Goal: Navigation & Orientation: Find specific page/section

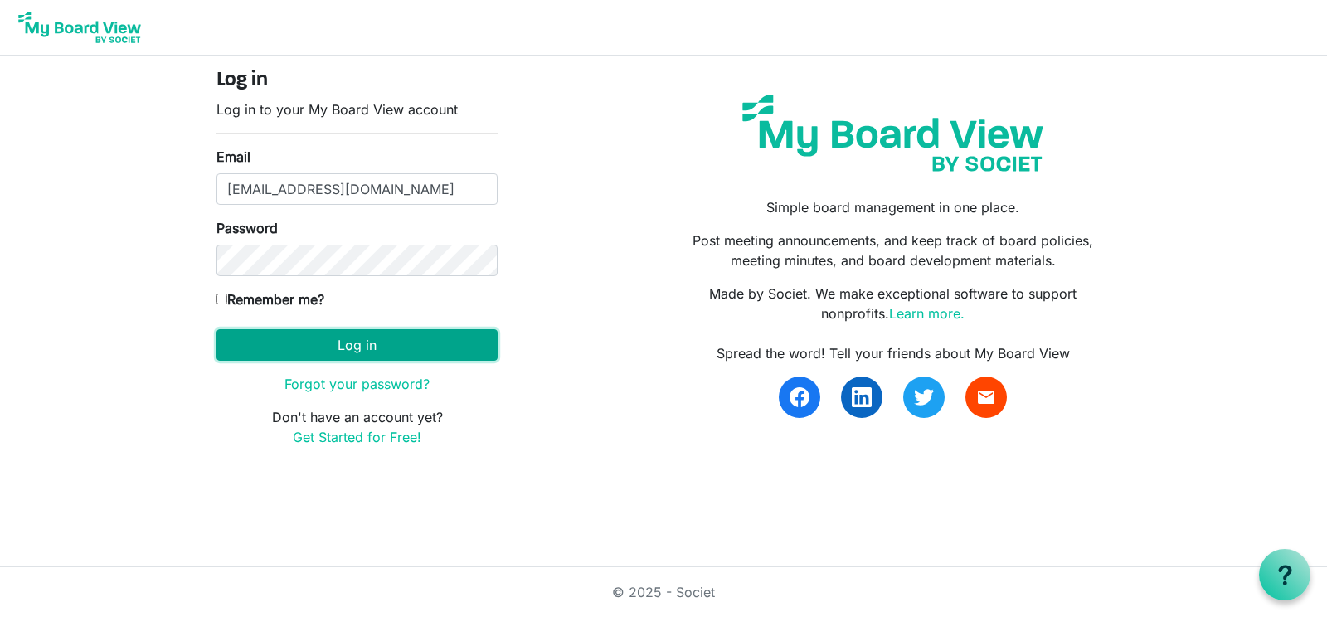
click at [354, 342] on button "Log in" at bounding box center [357, 345] width 281 height 32
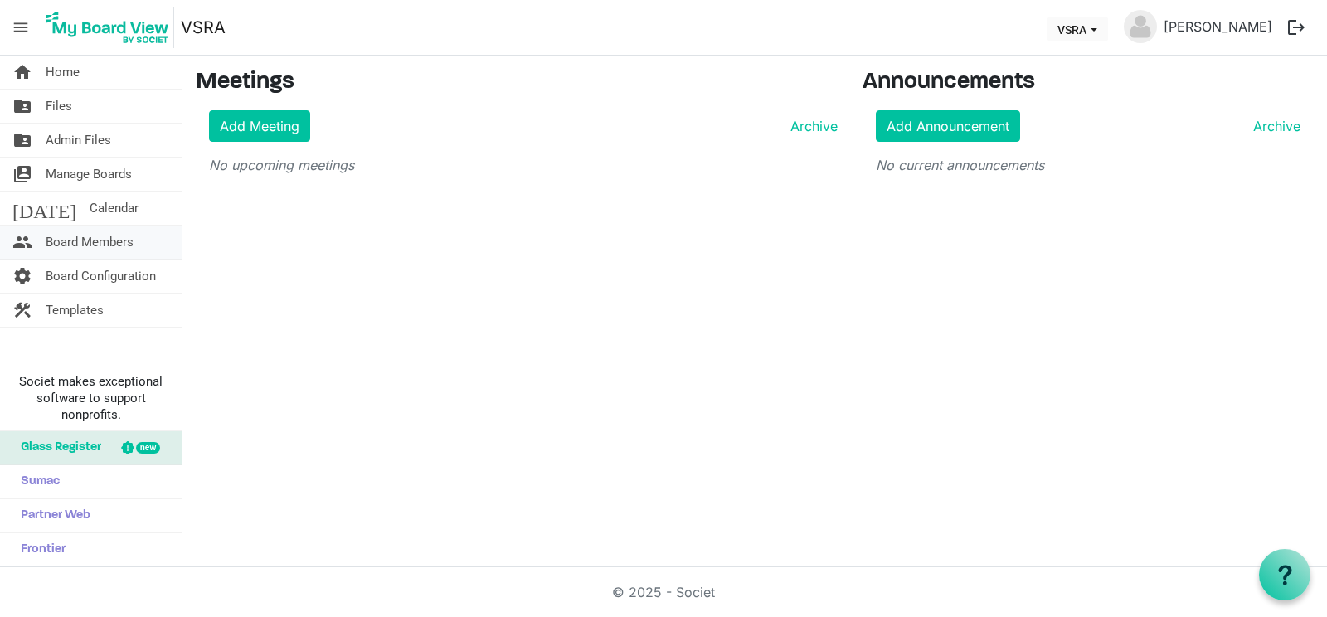
click at [75, 234] on span "Board Members" at bounding box center [90, 242] width 88 height 33
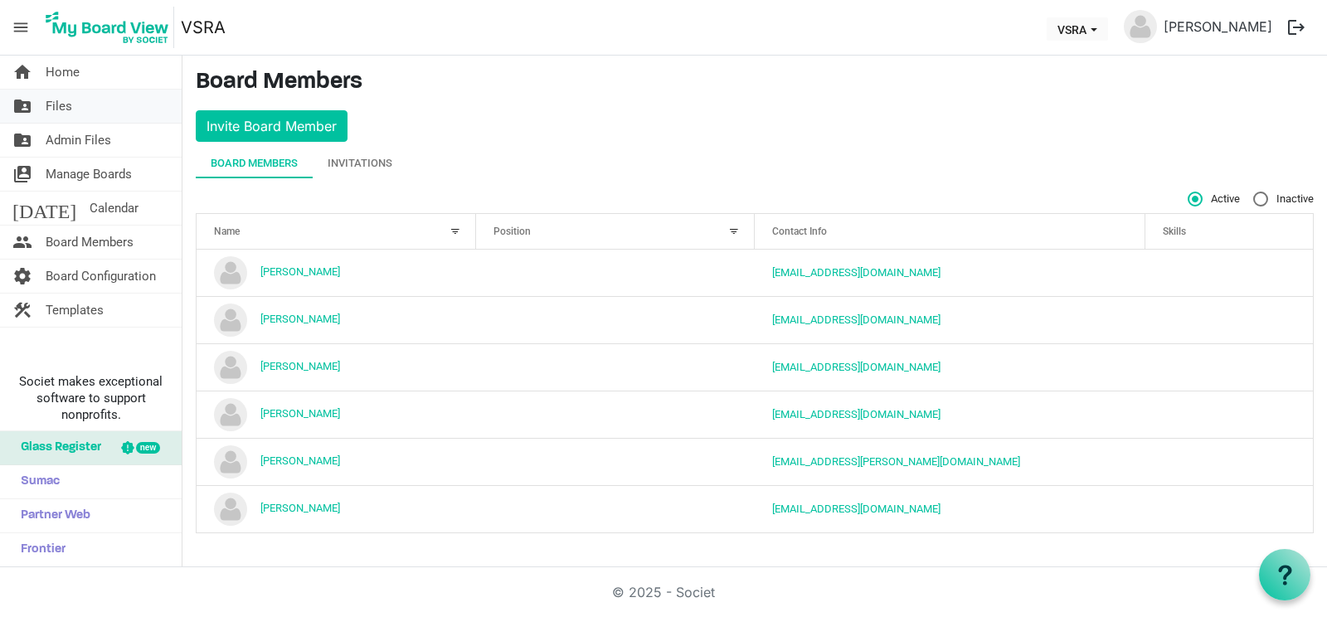
click at [57, 103] on span "Files" at bounding box center [59, 106] width 27 height 33
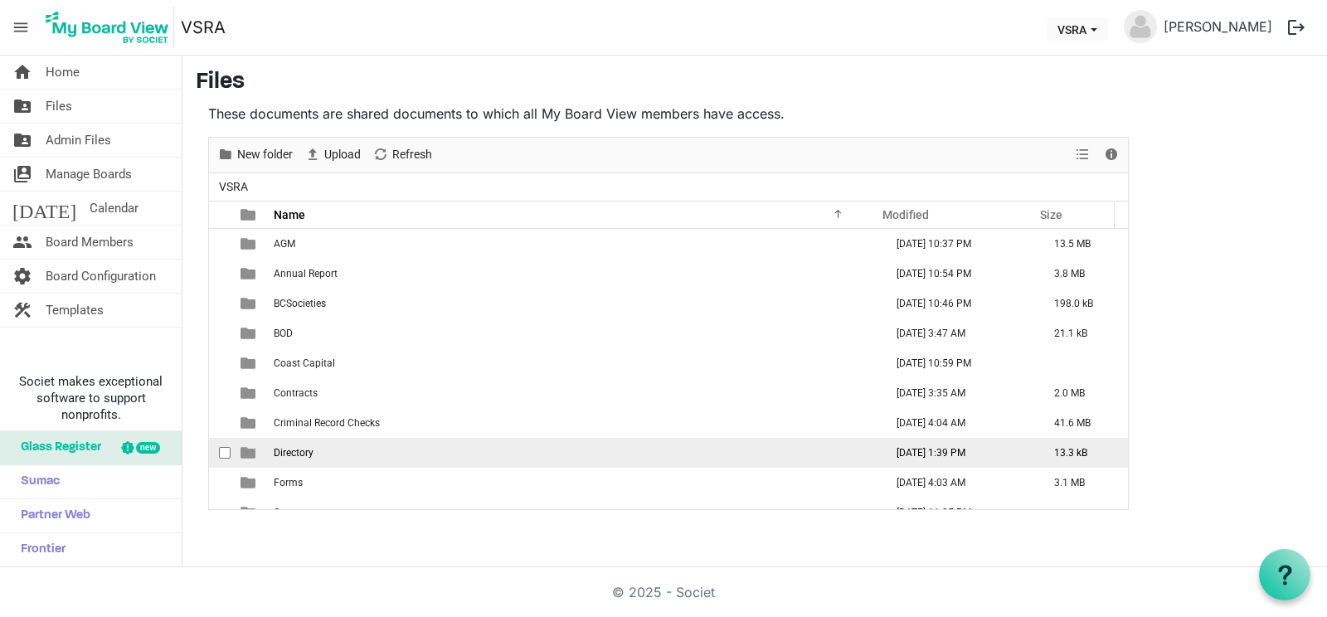
click at [481, 452] on td "Directory" at bounding box center [574, 453] width 611 height 30
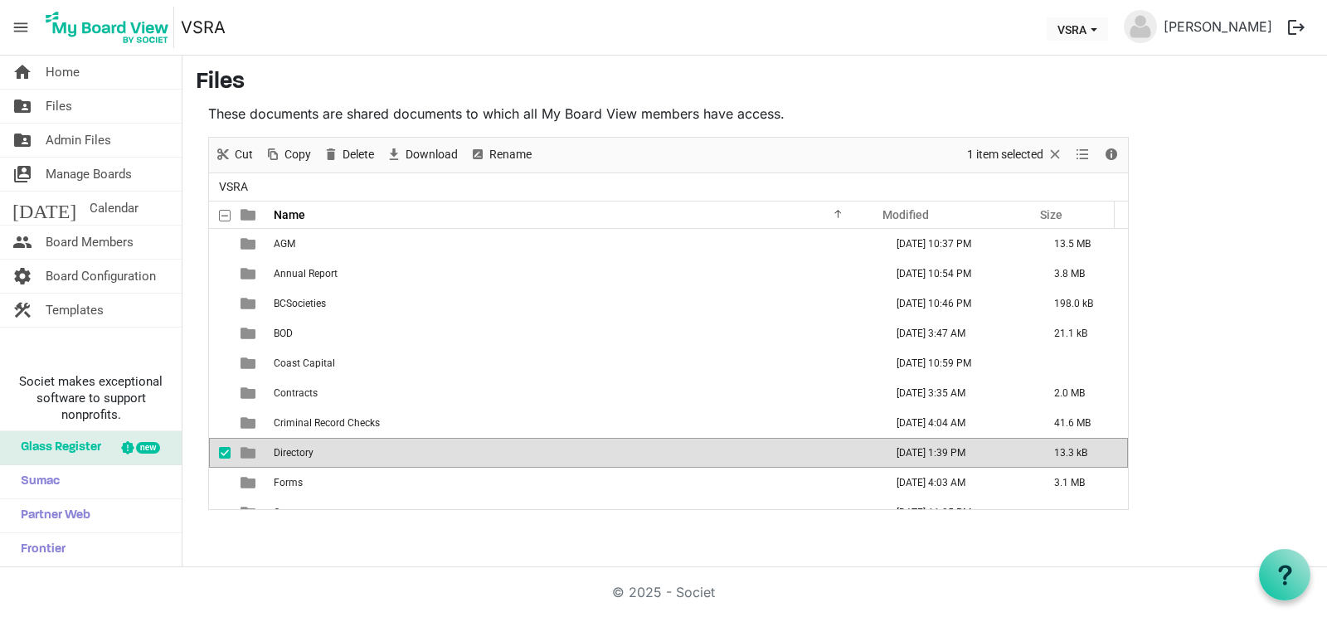
click at [481, 452] on td "Directory" at bounding box center [574, 453] width 611 height 30
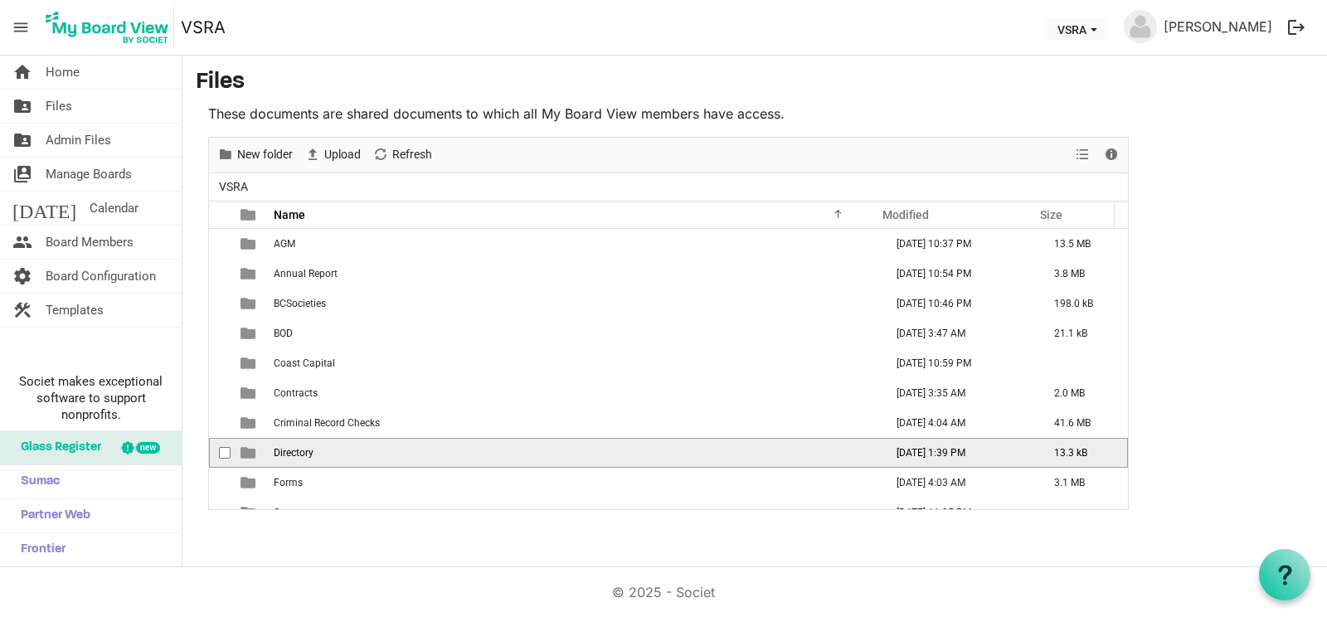
click at [481, 452] on td "Directory" at bounding box center [574, 453] width 611 height 30
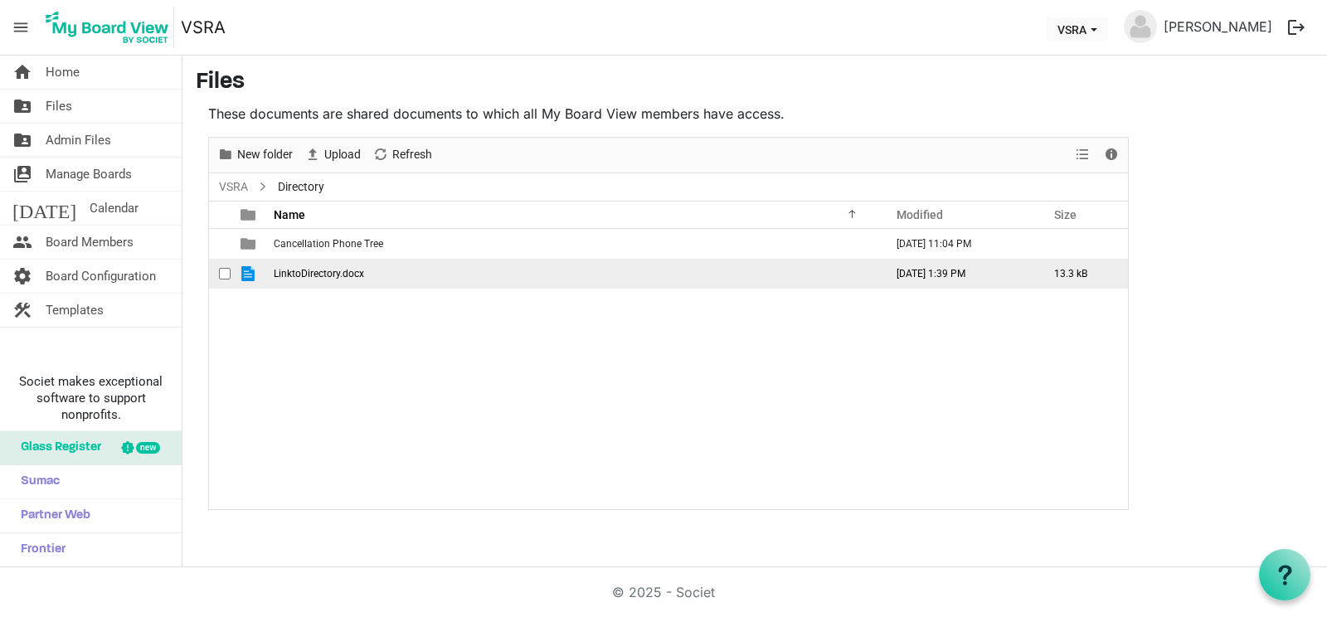
click at [342, 276] on span "LinktoDirectory.docx" at bounding box center [319, 274] width 90 height 12
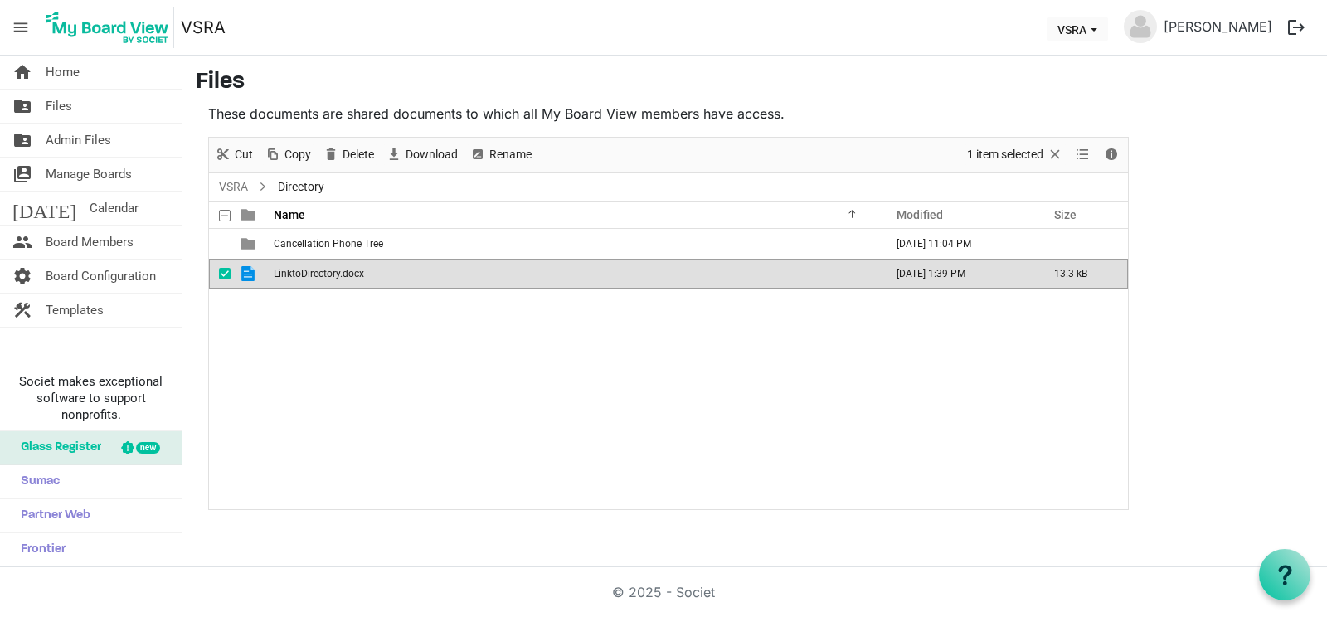
click at [342, 276] on span "LinktoDirectory.docx" at bounding box center [319, 274] width 90 height 12
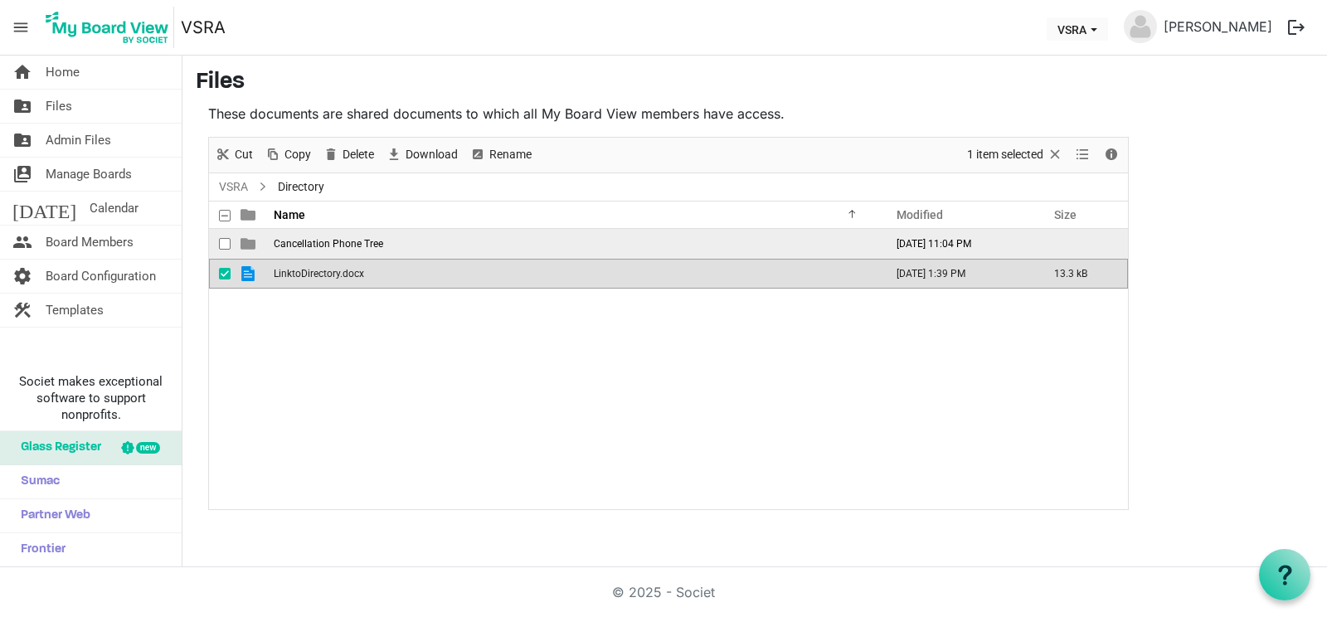
click at [281, 242] on span "Cancellation Phone Tree" at bounding box center [329, 244] width 110 height 12
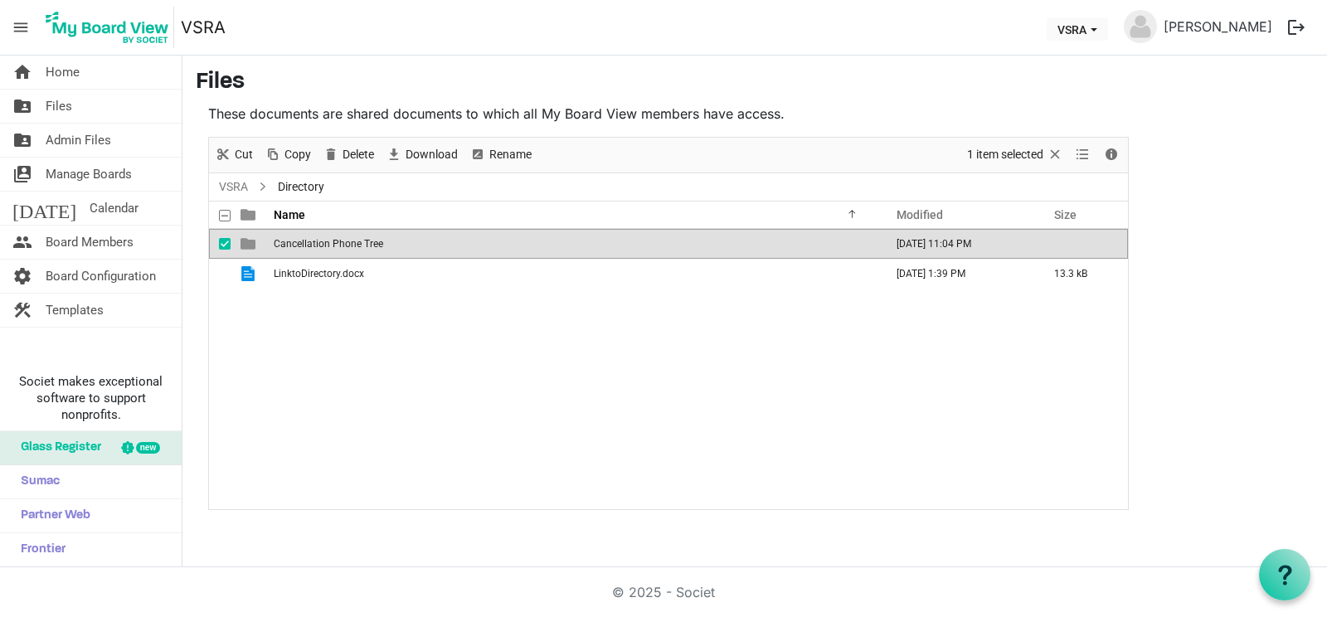
click at [281, 242] on span "Cancellation Phone Tree" at bounding box center [329, 244] width 110 height 12
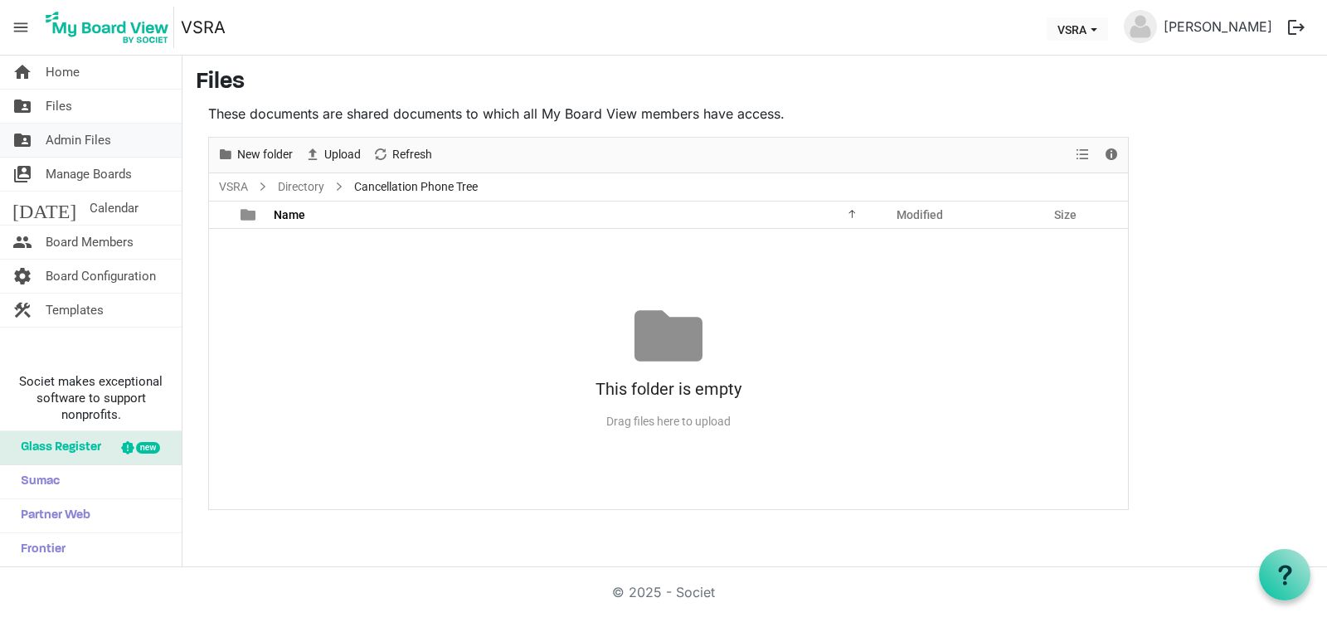
click at [63, 131] on span "Admin Files" at bounding box center [79, 140] width 66 height 33
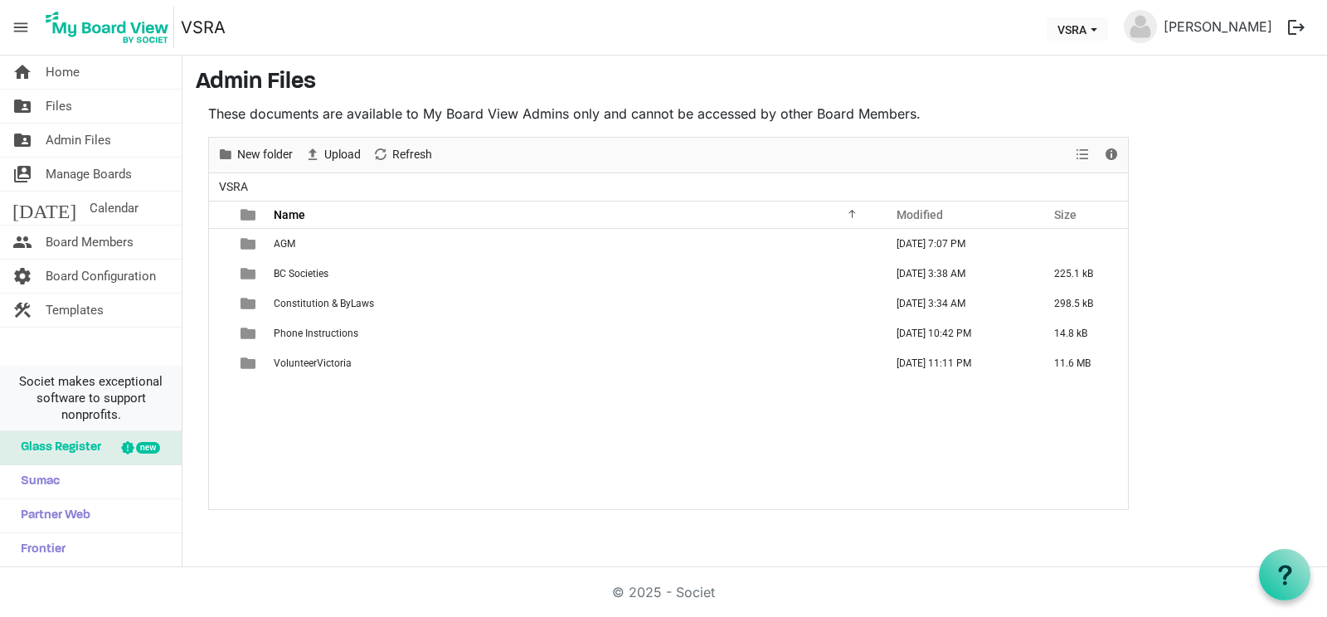
drag, startPoint x: 308, startPoint y: 433, endPoint x: 73, endPoint y: 421, distance: 235.1
click at [73, 421] on div "home Home folder_shared Files folder_shared Admin Files switch_account Manage B…" at bounding box center [663, 312] width 1327 height 512
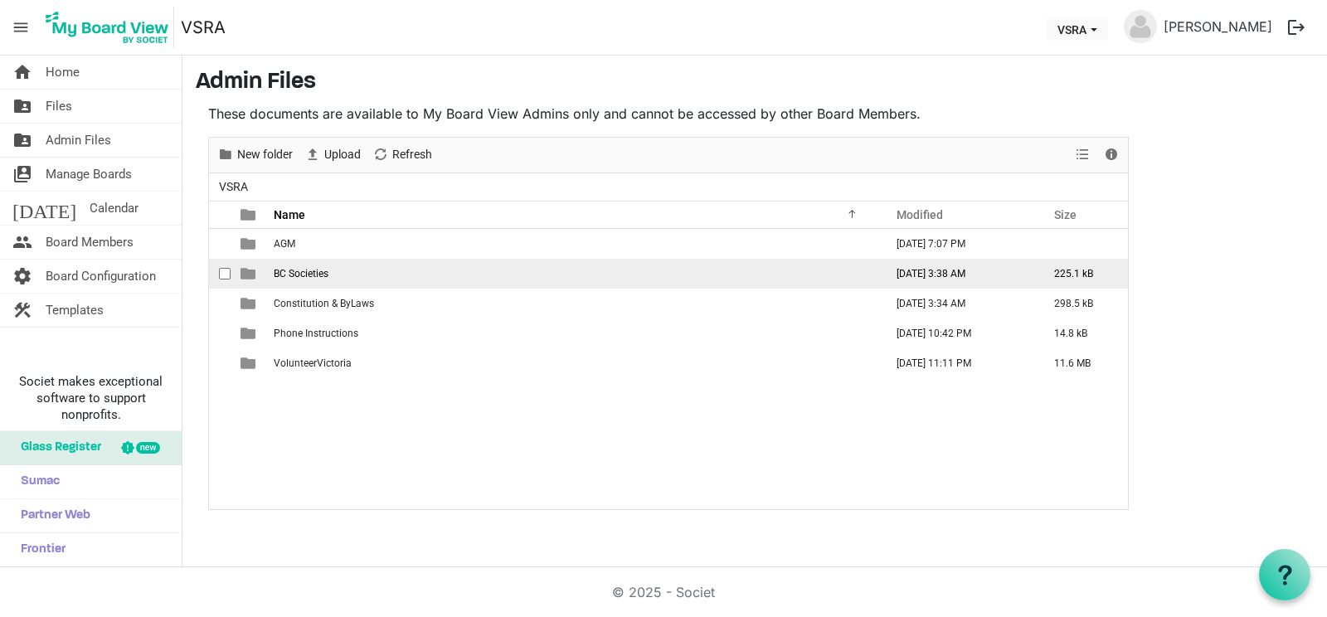
click at [318, 272] on span "BC Societies" at bounding box center [301, 274] width 55 height 12
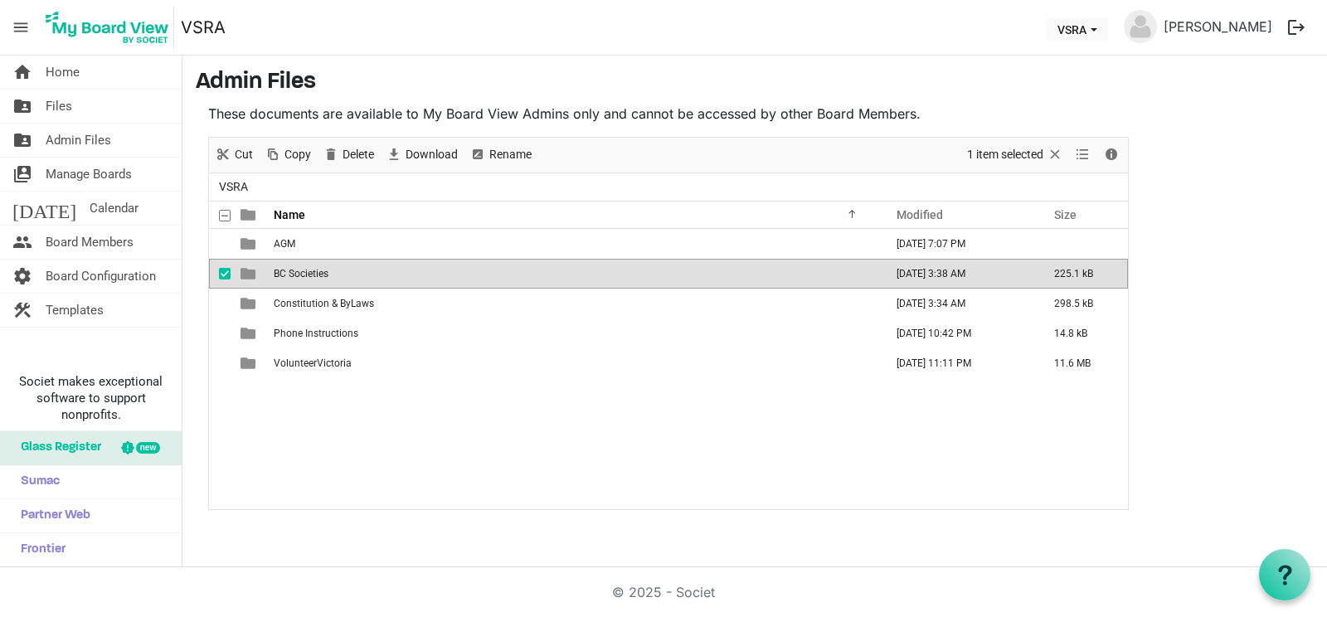
click at [293, 276] on span "BC Societies" at bounding box center [301, 274] width 55 height 12
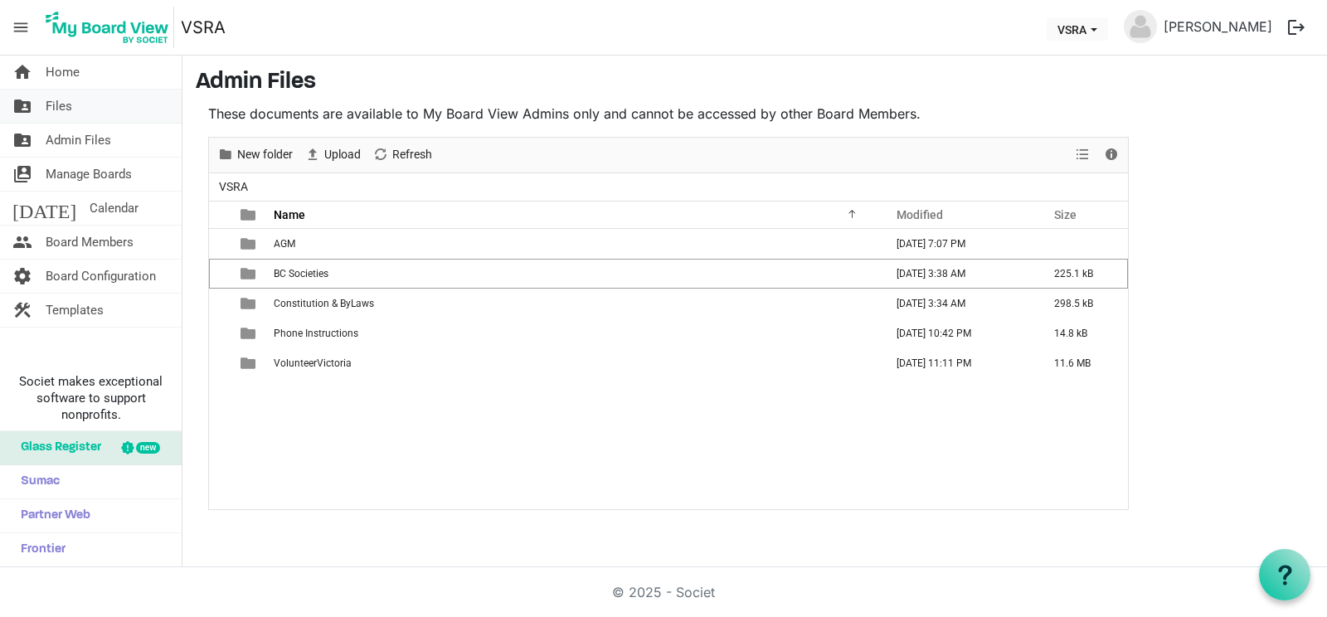
click at [53, 102] on span "Files" at bounding box center [59, 106] width 27 height 33
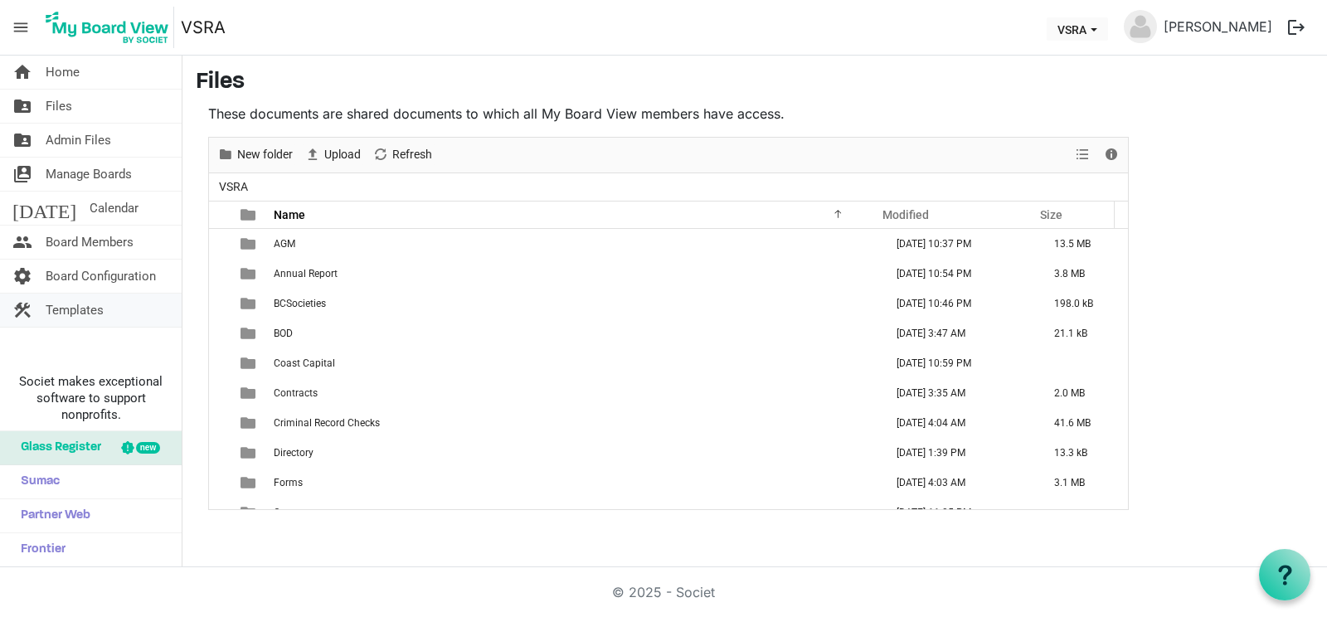
click at [66, 309] on span "Templates" at bounding box center [75, 310] width 58 height 33
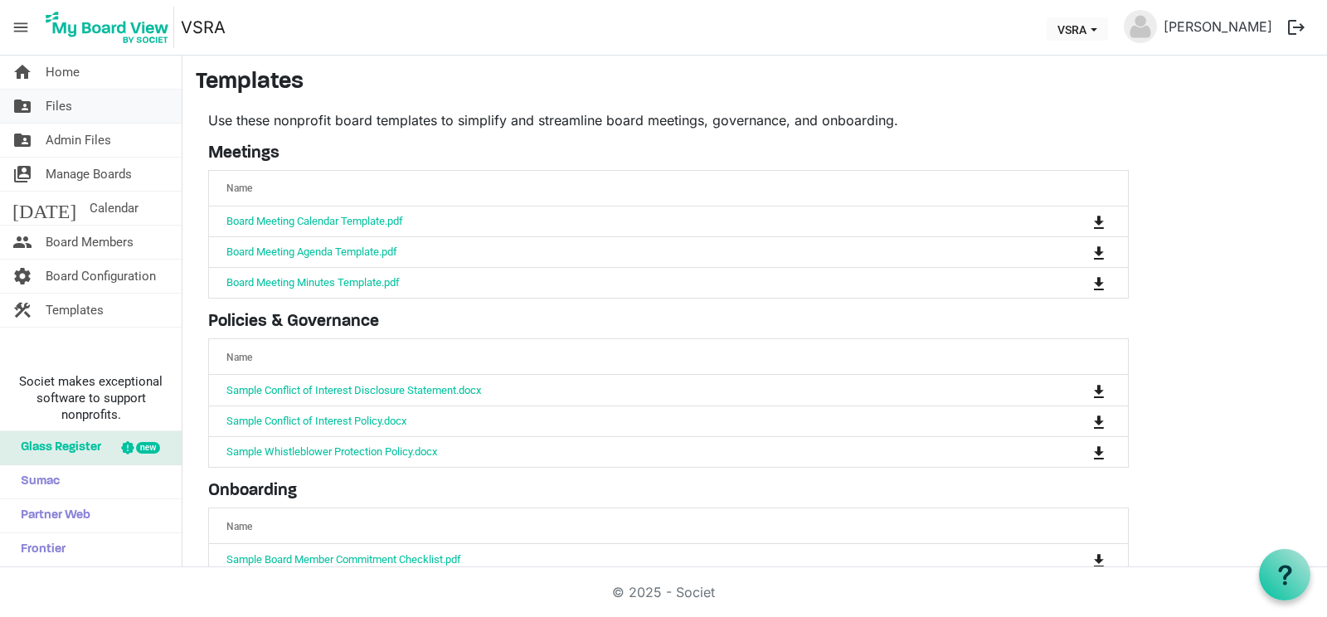
click at [57, 114] on span "Files" at bounding box center [59, 106] width 27 height 33
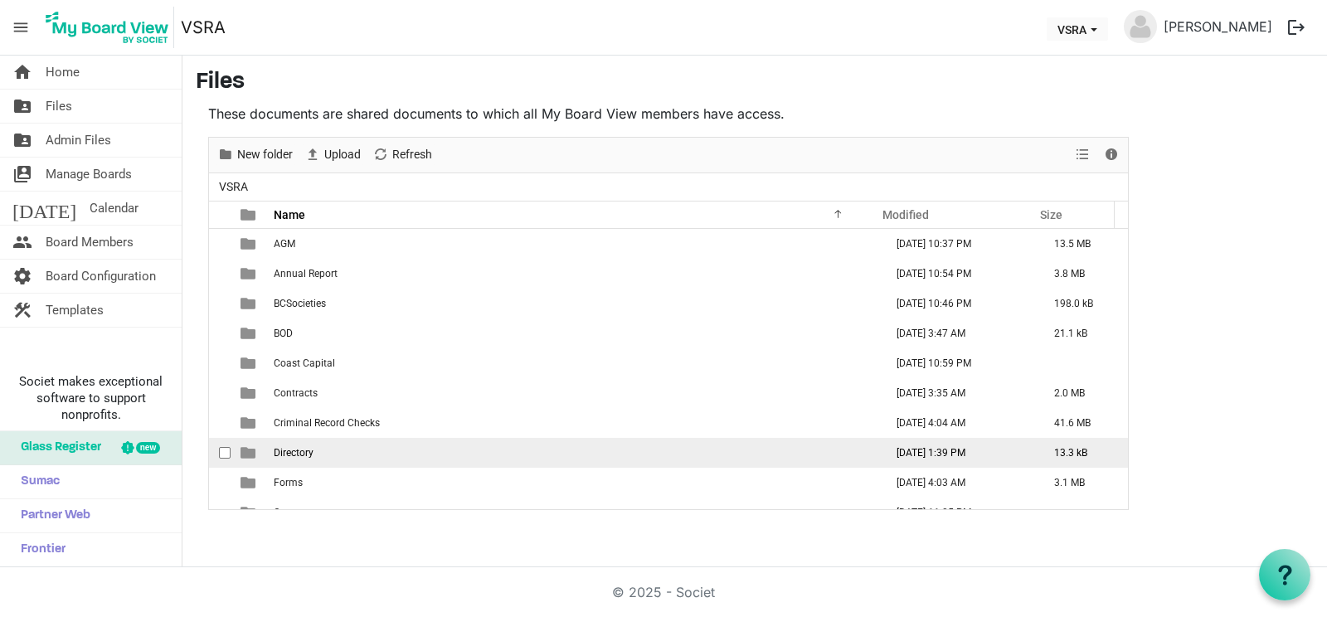
click at [303, 456] on span "Directory" at bounding box center [294, 453] width 40 height 12
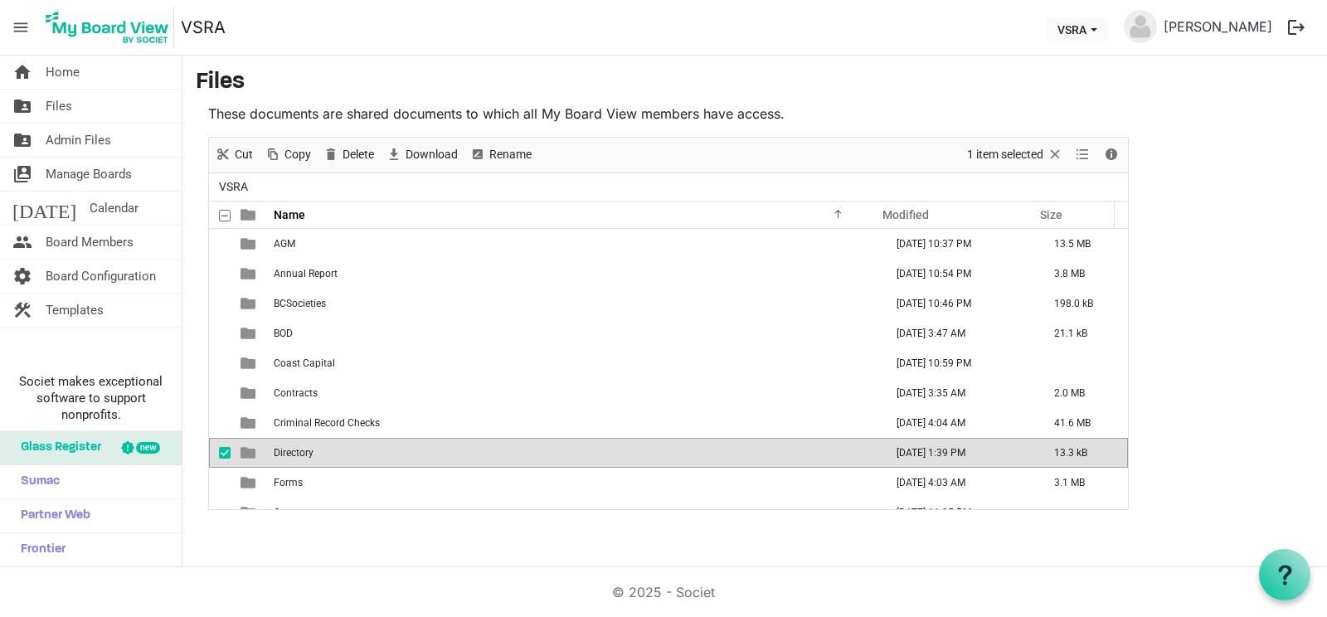
click at [303, 456] on span "Directory" at bounding box center [294, 453] width 40 height 12
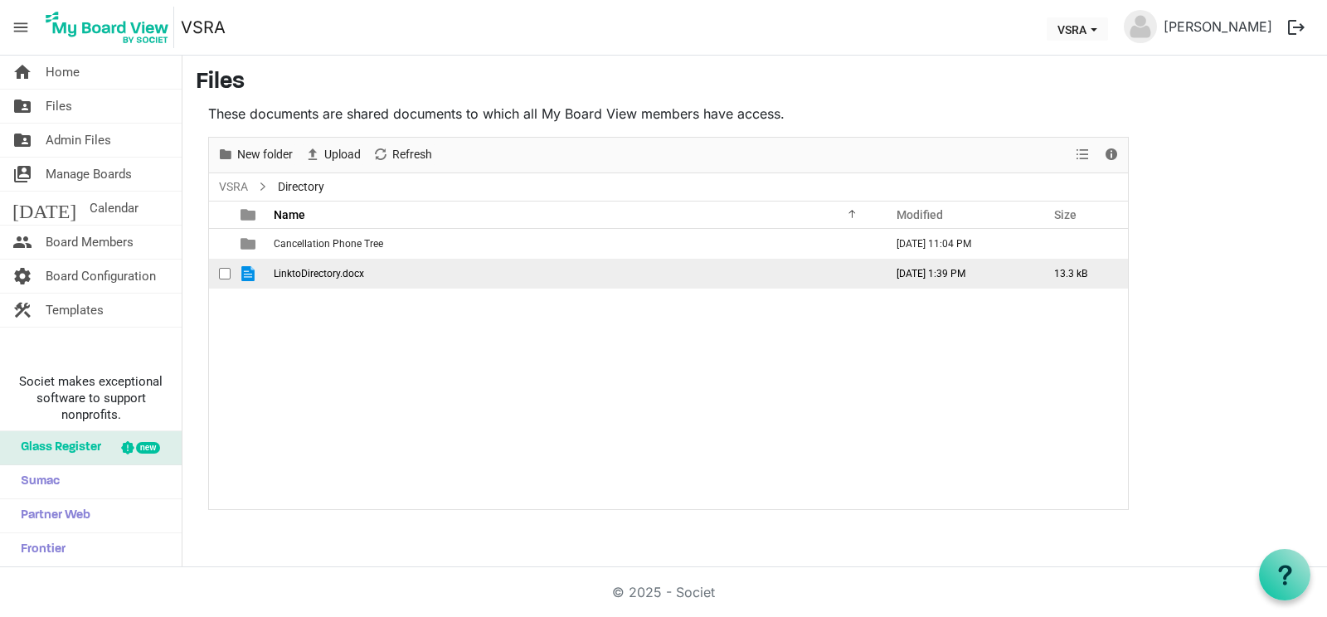
click at [325, 270] on span "LinktoDirectory.docx" at bounding box center [319, 274] width 90 height 12
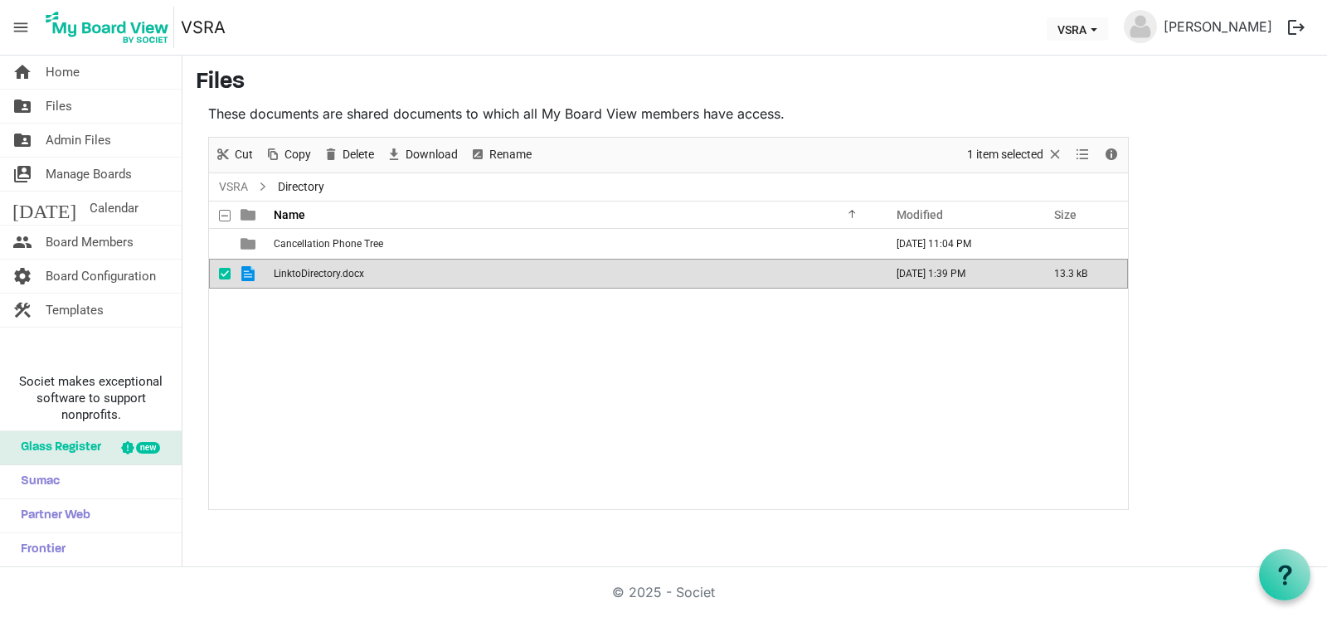
click at [325, 270] on span "LinktoDirectory.docx" at bounding box center [319, 274] width 90 height 12
click at [835, 83] on h3 "Files" at bounding box center [755, 83] width 1118 height 28
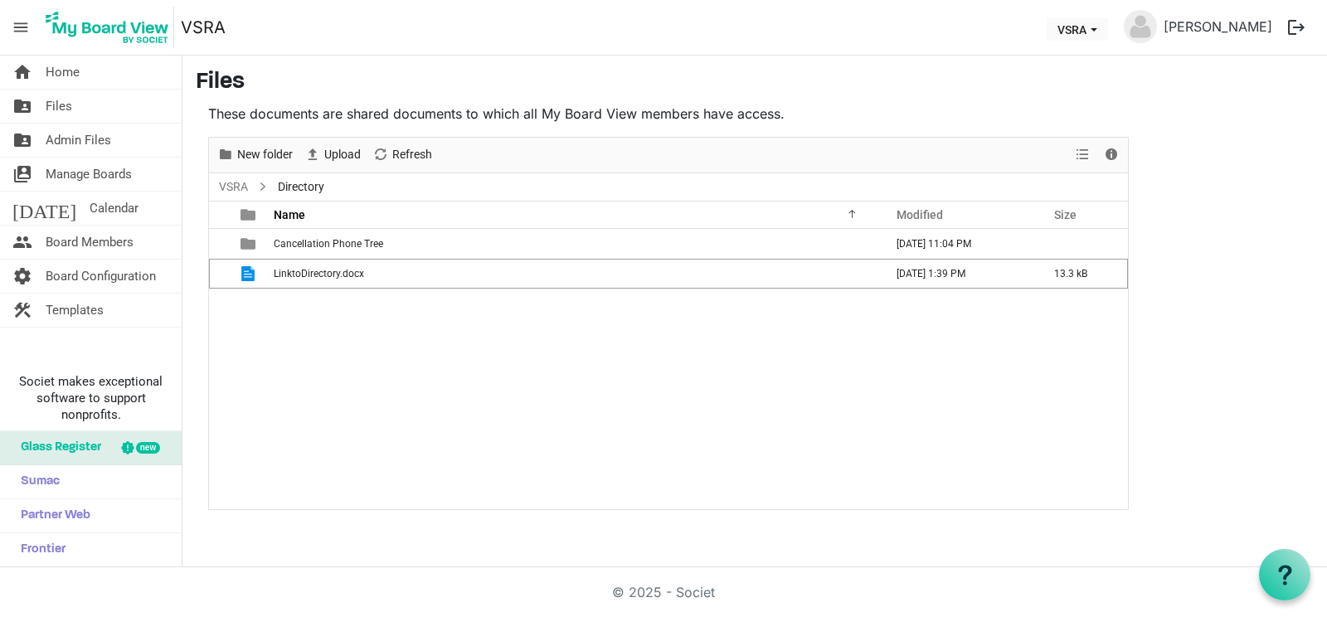
click at [323, 358] on div "Cancellation Phone Tree May 29, 2025 11:04 PM LinktoDirectory.docx May 30, 2025…" at bounding box center [668, 369] width 919 height 280
click at [347, 150] on span "Upload" at bounding box center [343, 154] width 40 height 21
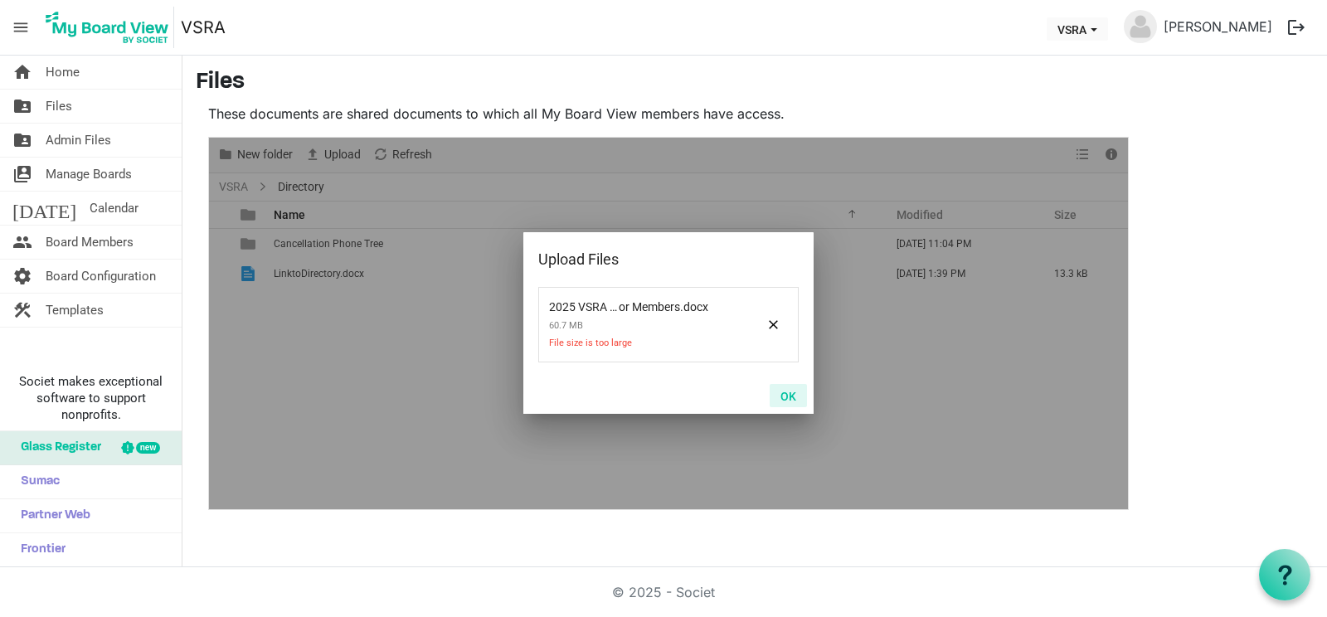
click at [791, 388] on button "OK" at bounding box center [788, 395] width 37 height 23
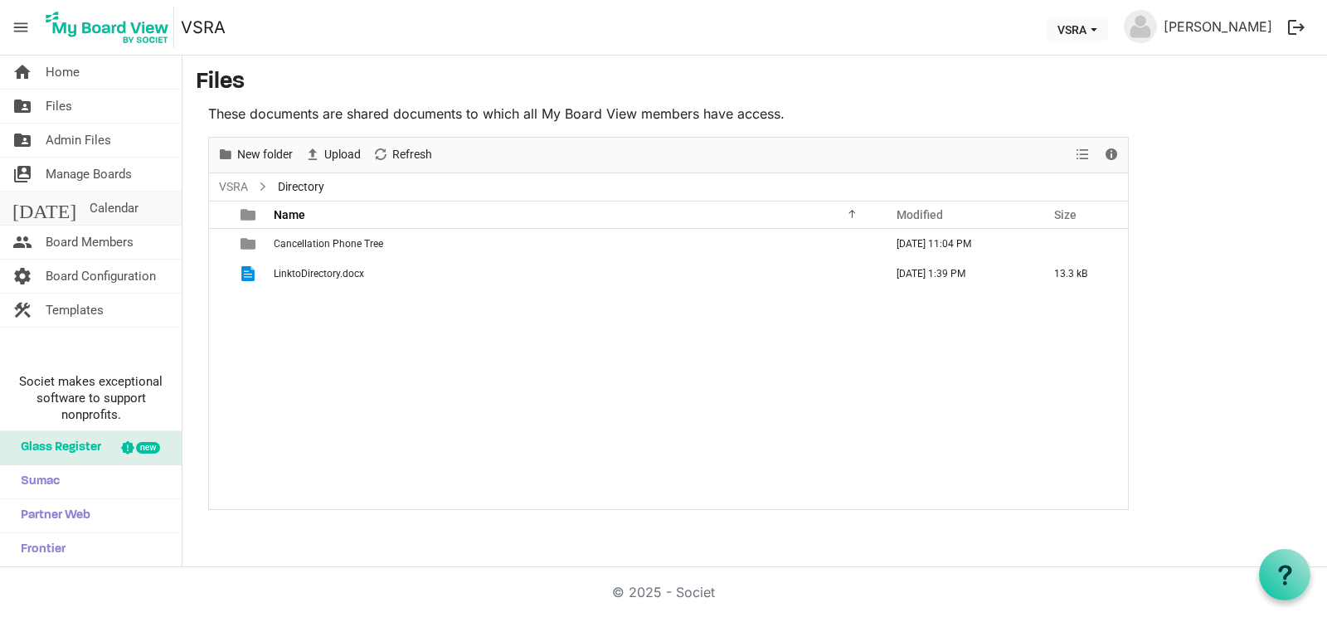
click at [90, 206] on span "Calendar" at bounding box center [114, 208] width 49 height 33
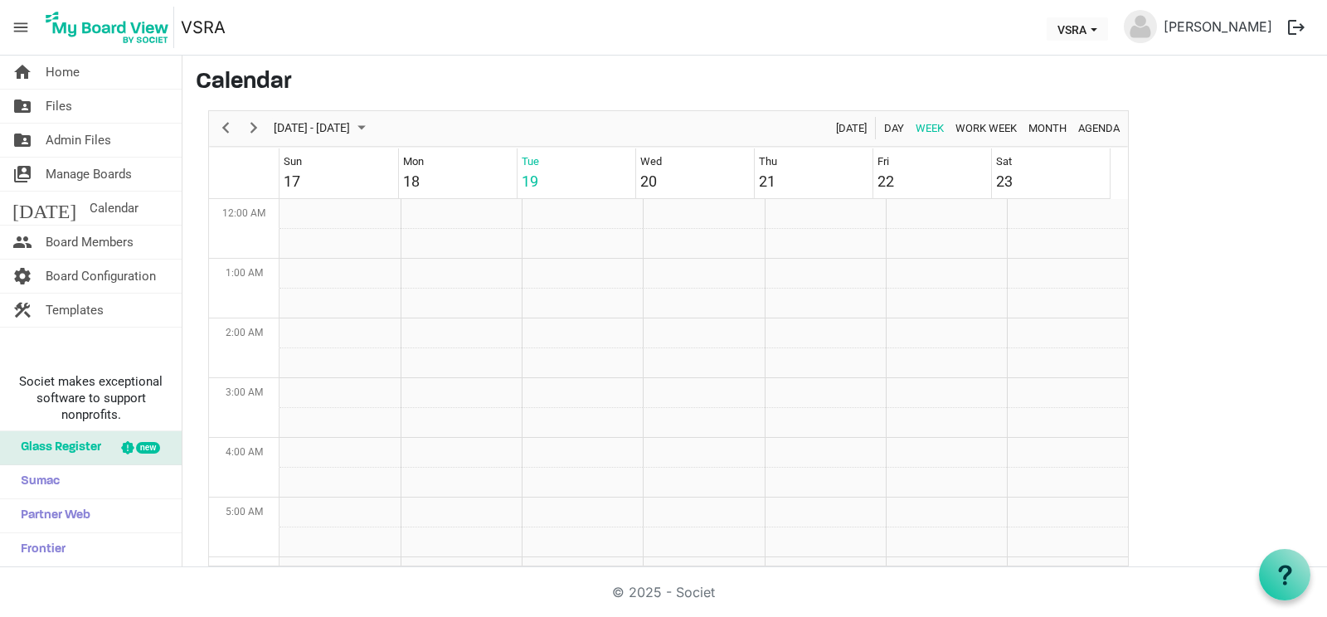
scroll to position [538, 0]
click at [67, 171] on span "Manage Boards" at bounding box center [89, 174] width 86 height 33
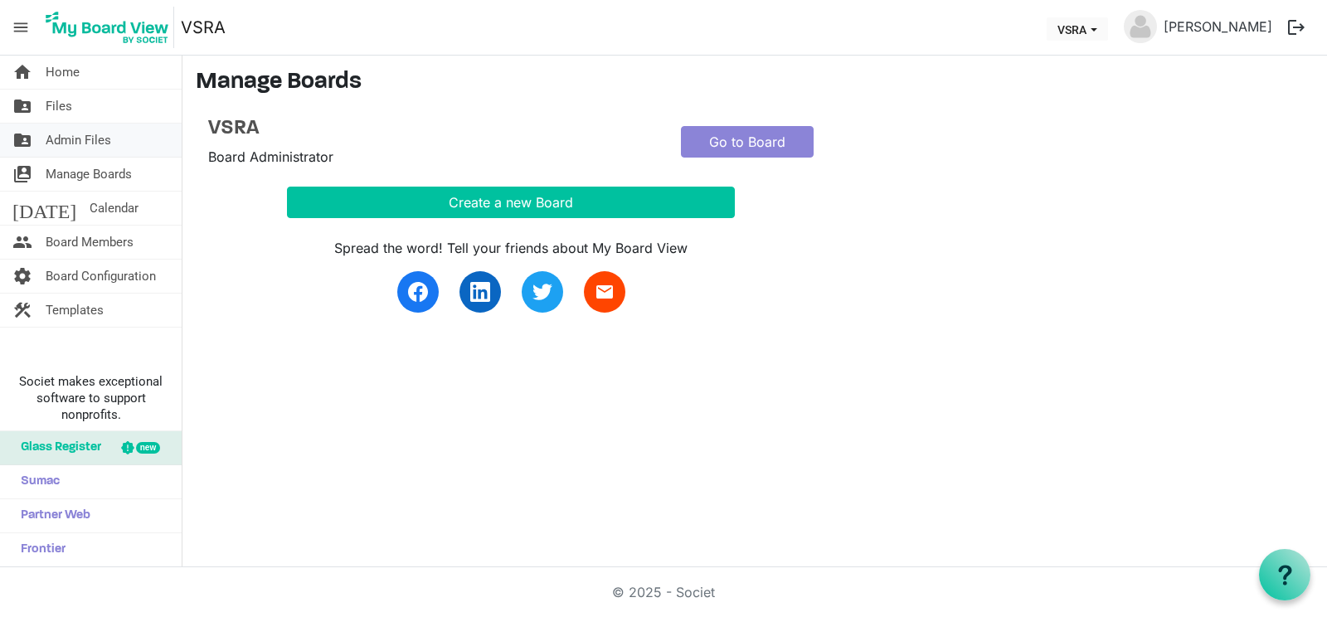
click at [80, 135] on span "Admin Files" at bounding box center [79, 140] width 66 height 33
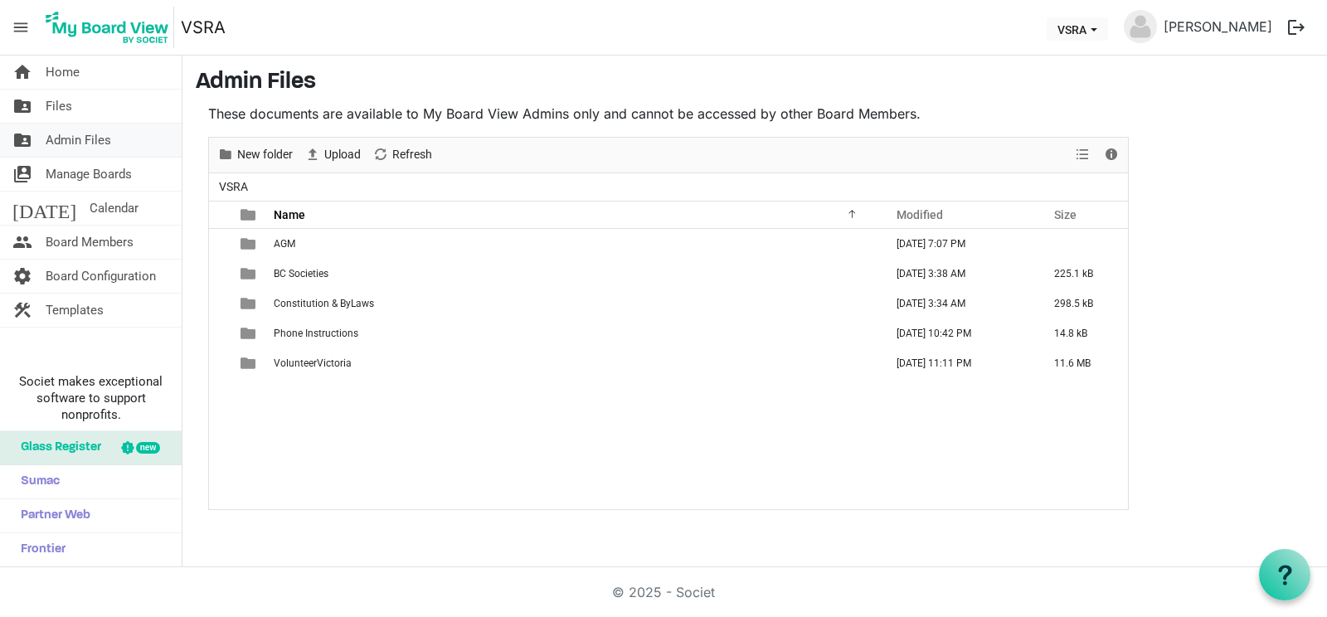
click at [87, 132] on span "Admin Files" at bounding box center [79, 140] width 66 height 33
click at [80, 163] on span "Manage Boards" at bounding box center [89, 174] width 86 height 33
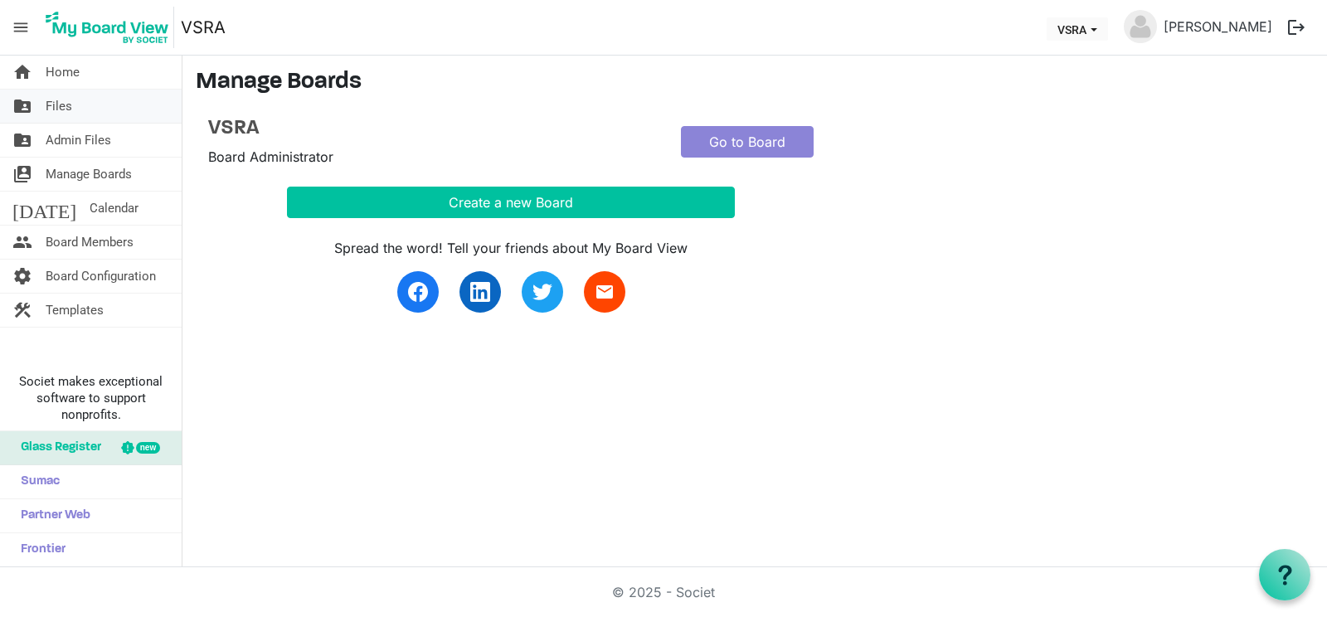
click at [62, 102] on span "Files" at bounding box center [59, 106] width 27 height 33
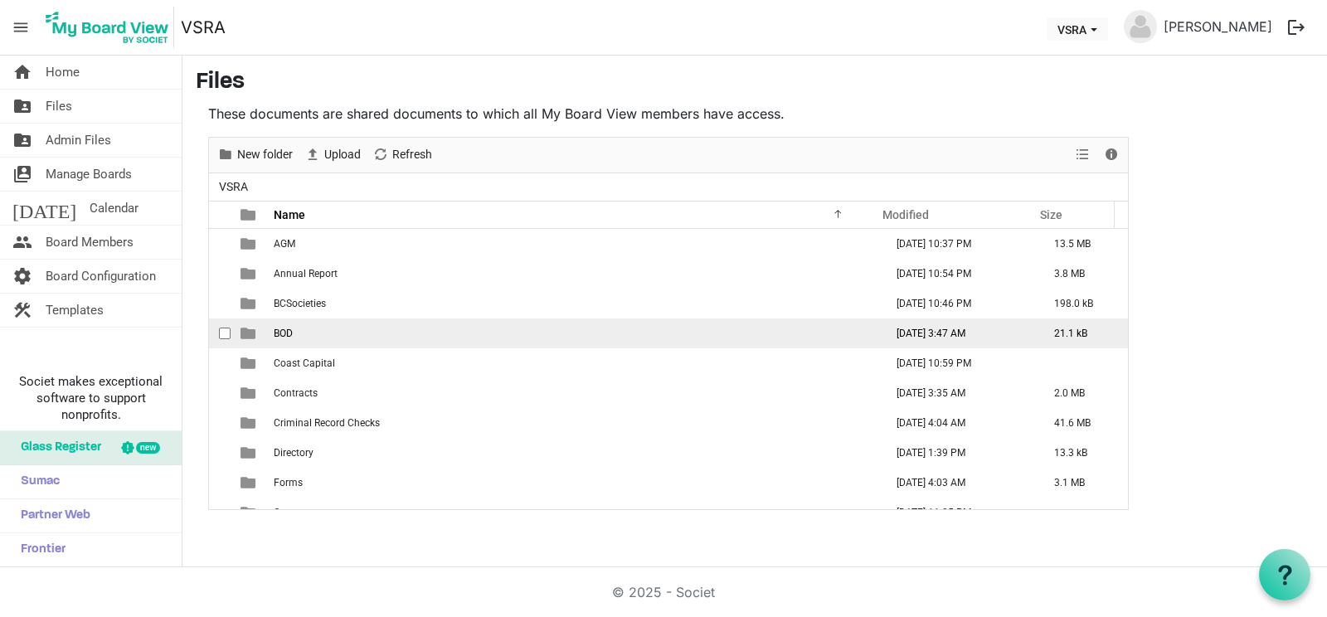
click at [301, 343] on td "BOD" at bounding box center [574, 334] width 611 height 30
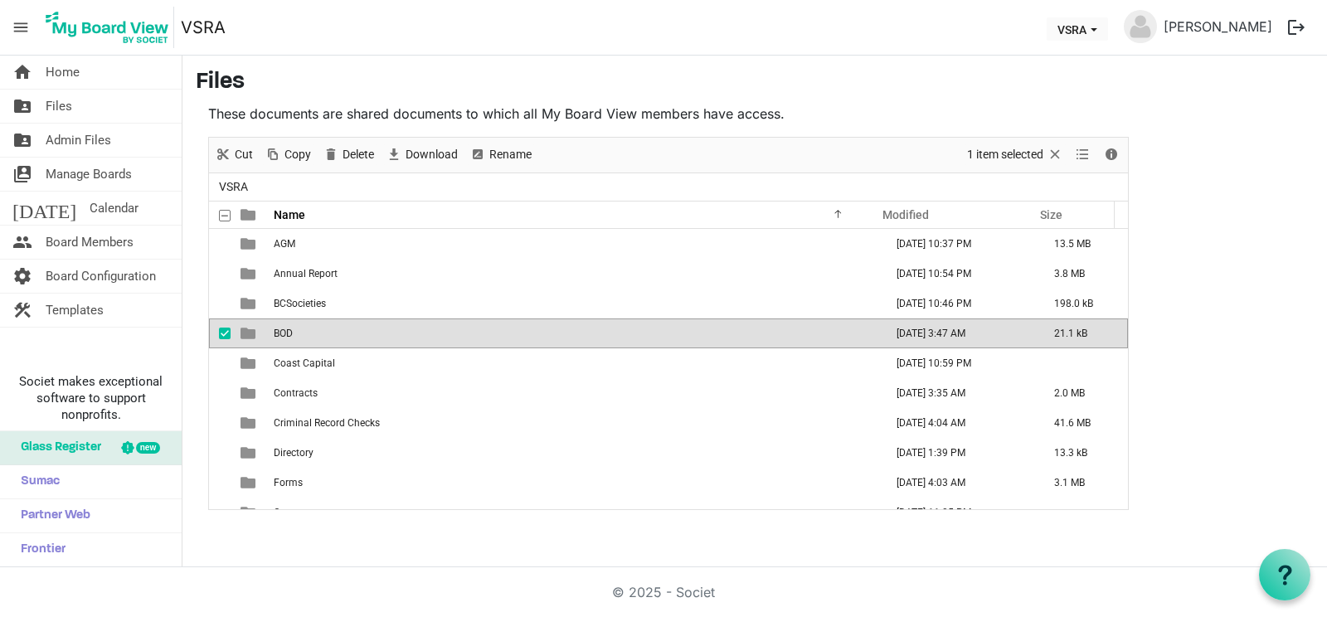
click at [301, 343] on td "BOD" at bounding box center [574, 334] width 611 height 30
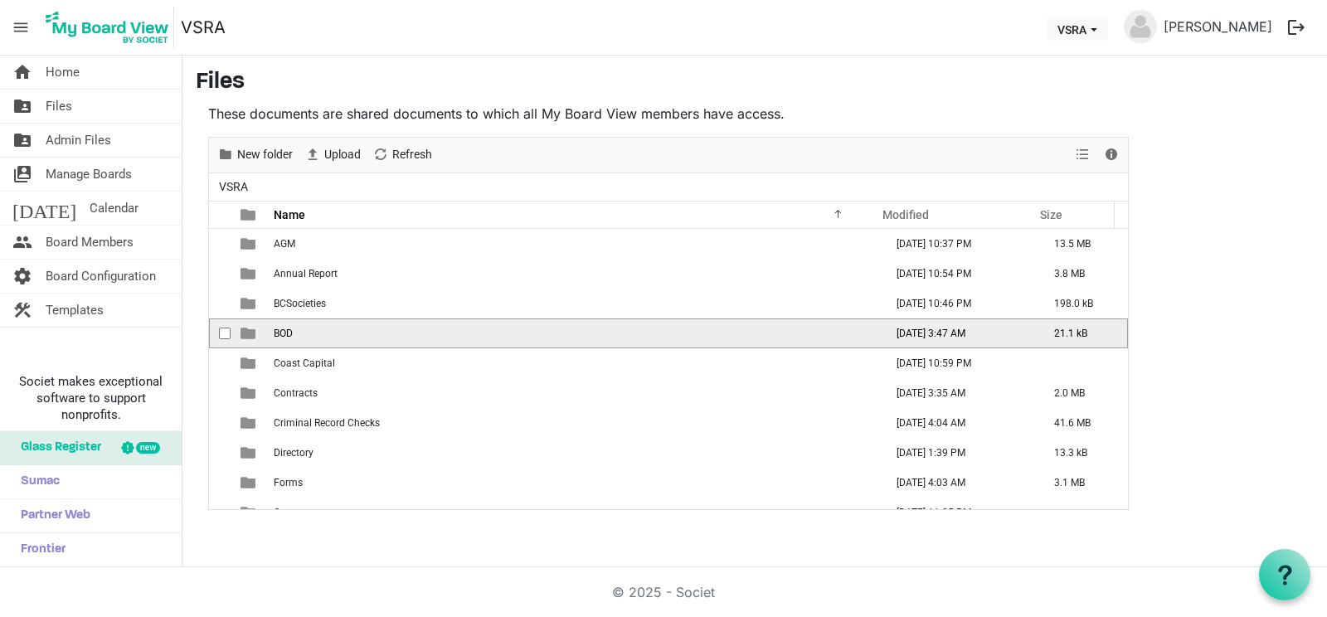
click at [301, 343] on td "BOD" at bounding box center [574, 334] width 611 height 30
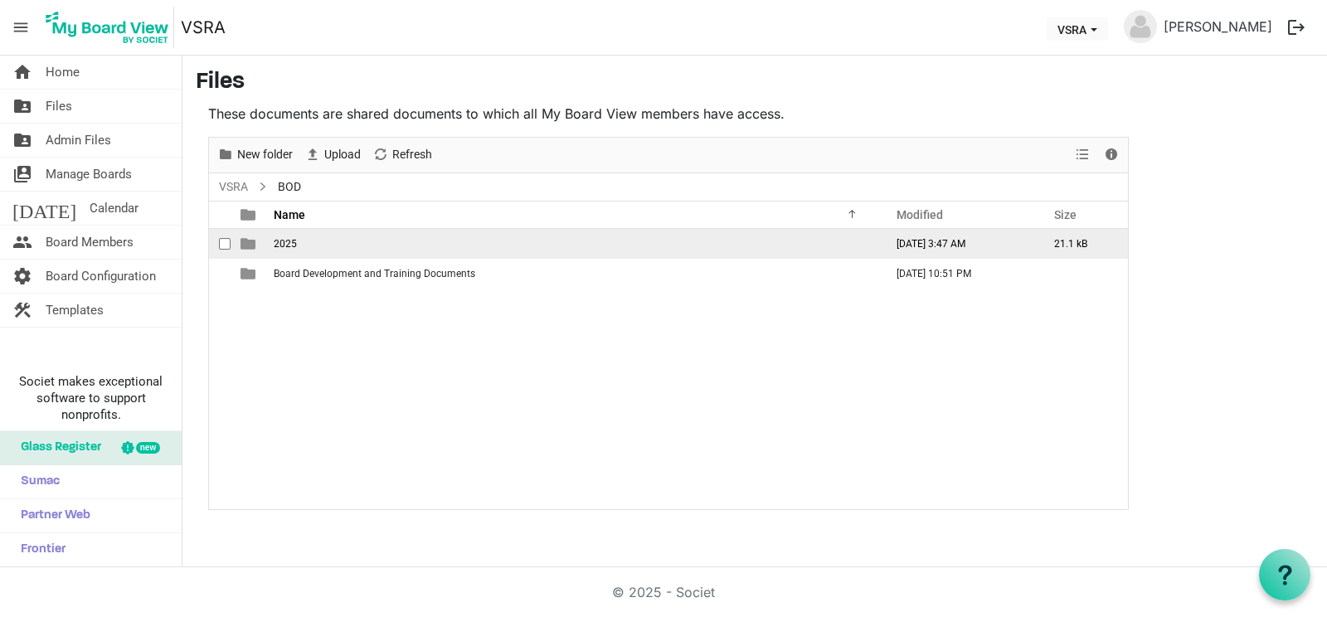
click at [309, 246] on td "2025" at bounding box center [574, 244] width 611 height 30
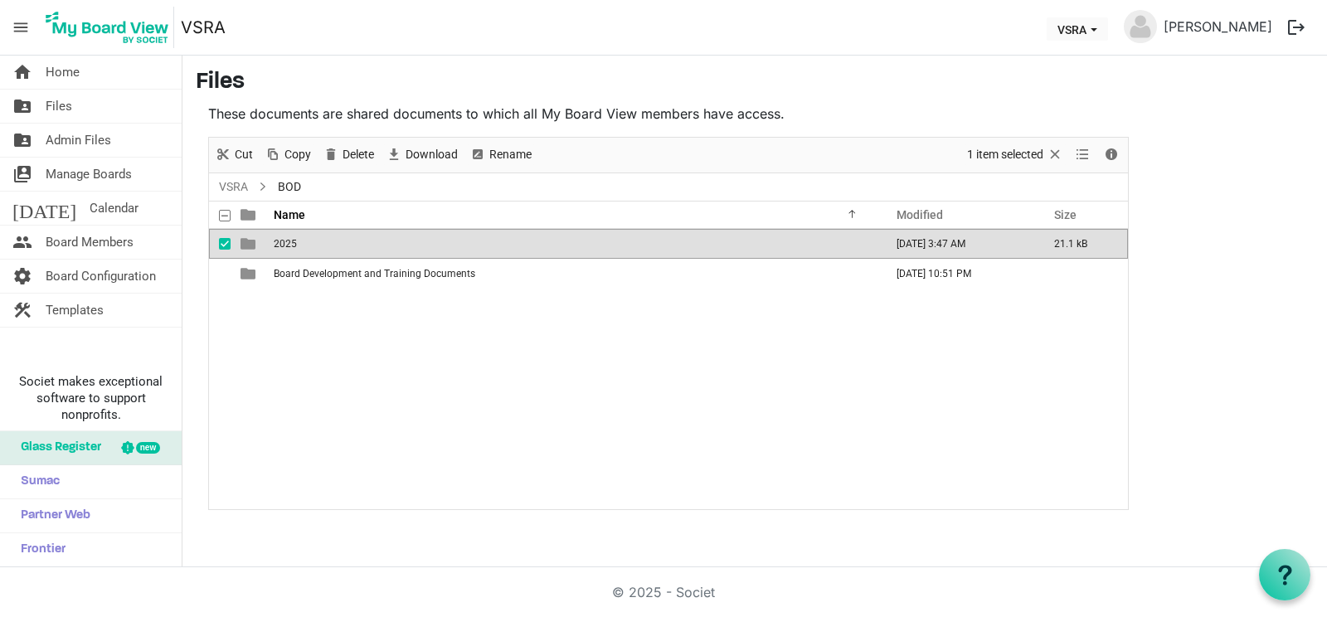
click at [280, 241] on span "2025" at bounding box center [285, 244] width 23 height 12
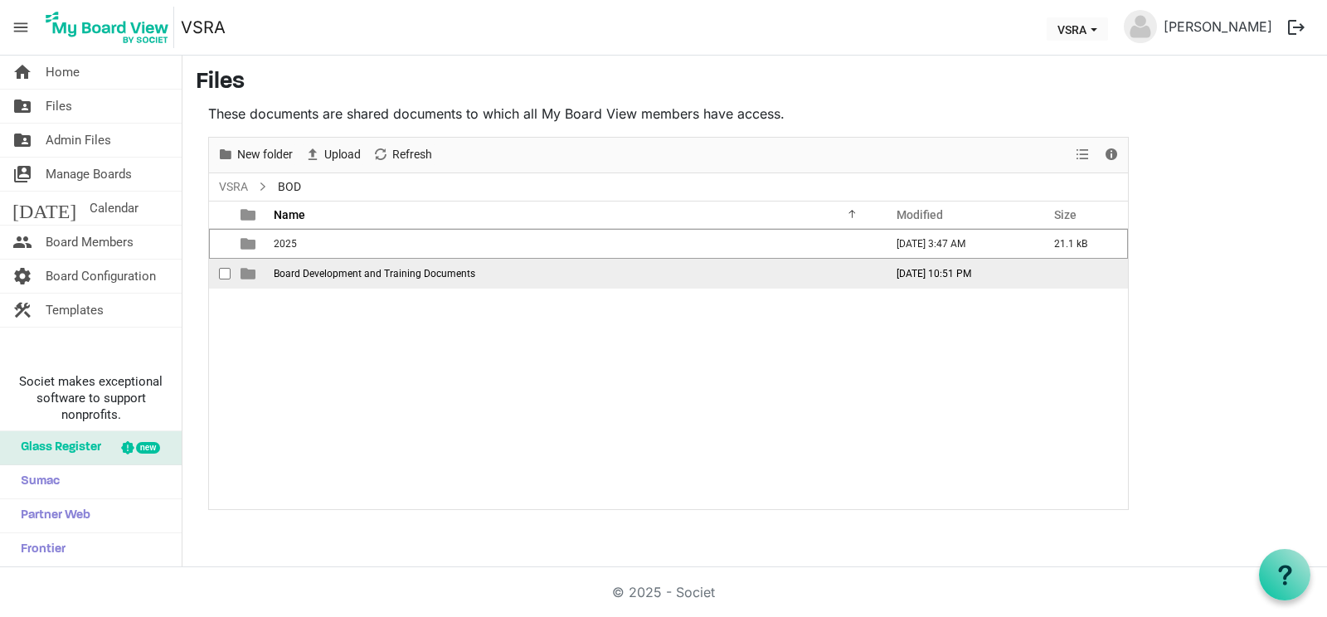
click at [943, 288] on td "[DATE] 10:51 PM" at bounding box center [958, 274] width 158 height 30
